Goal: Go to known website: Go to known website

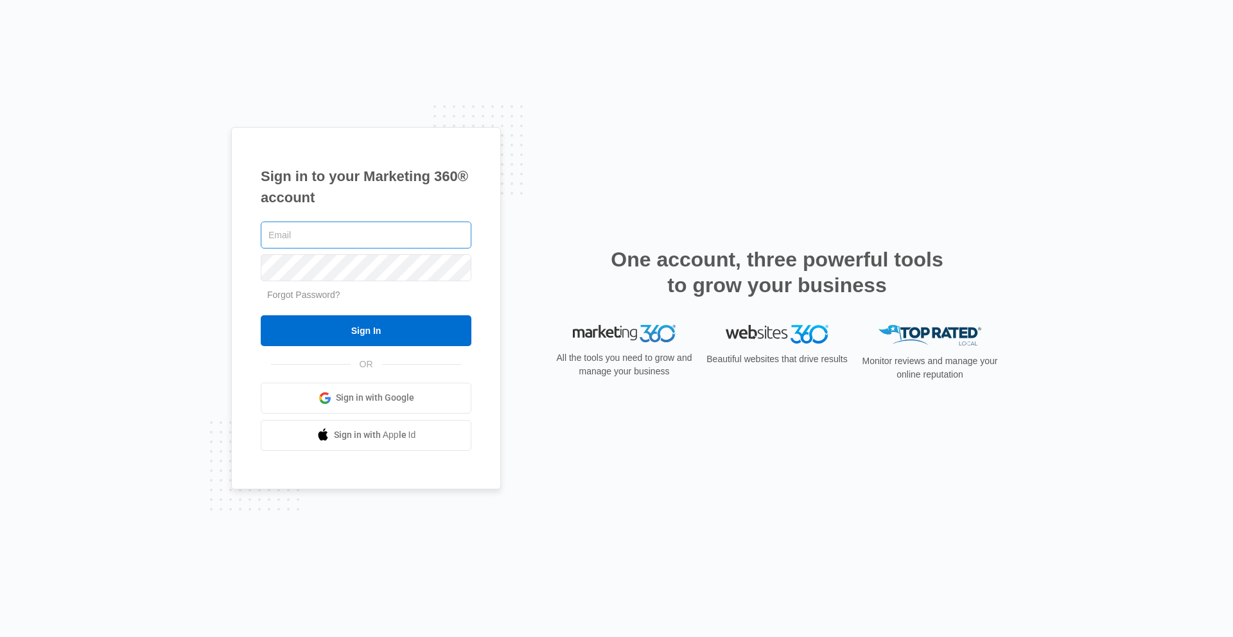
click at [347, 226] on input "text" at bounding box center [366, 235] width 211 height 27
click at [346, 232] on input "text" at bounding box center [366, 235] width 211 height 27
click at [381, 237] on input "text" at bounding box center [366, 235] width 211 height 27
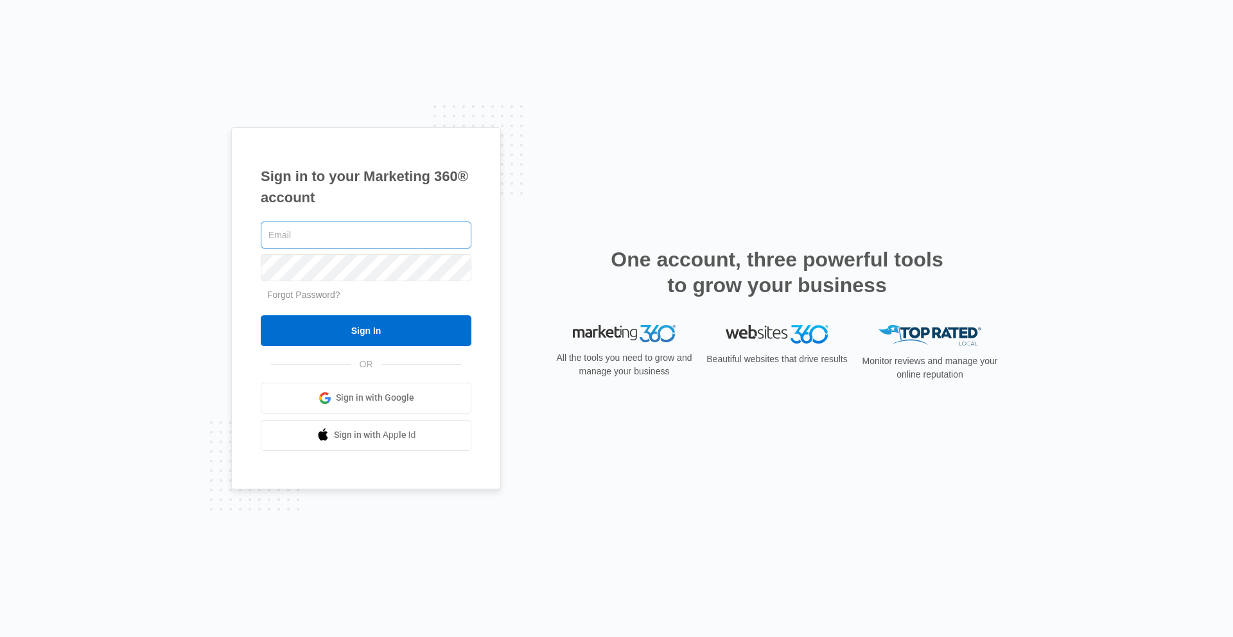
click at [381, 237] on input "text" at bounding box center [366, 235] width 211 height 27
click at [379, 236] on input "text" at bounding box center [366, 235] width 211 height 27
